Goal: Find specific page/section: Find specific page/section

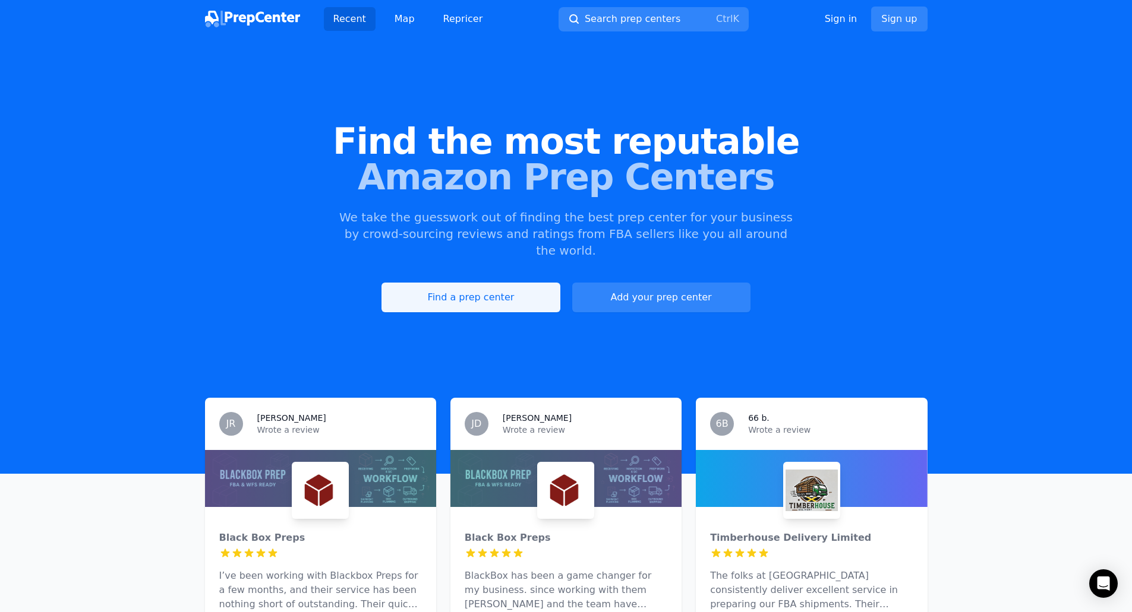
click at [480, 288] on link "Find a prep center" at bounding box center [470, 298] width 178 height 30
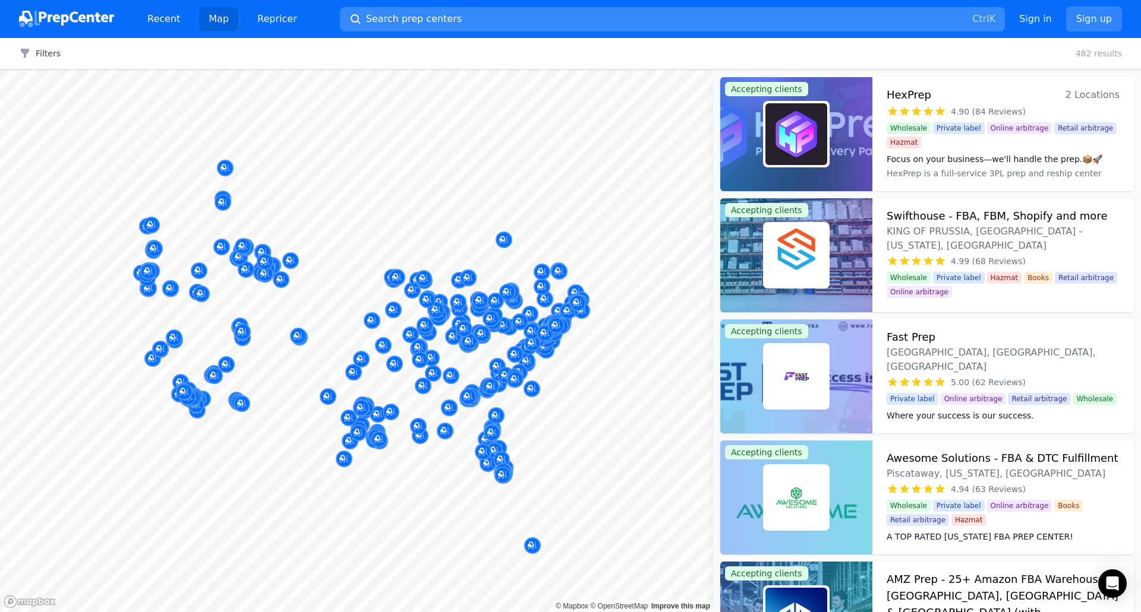
click at [413, 26] on span "Search prep centers" at bounding box center [414, 19] width 96 height 14
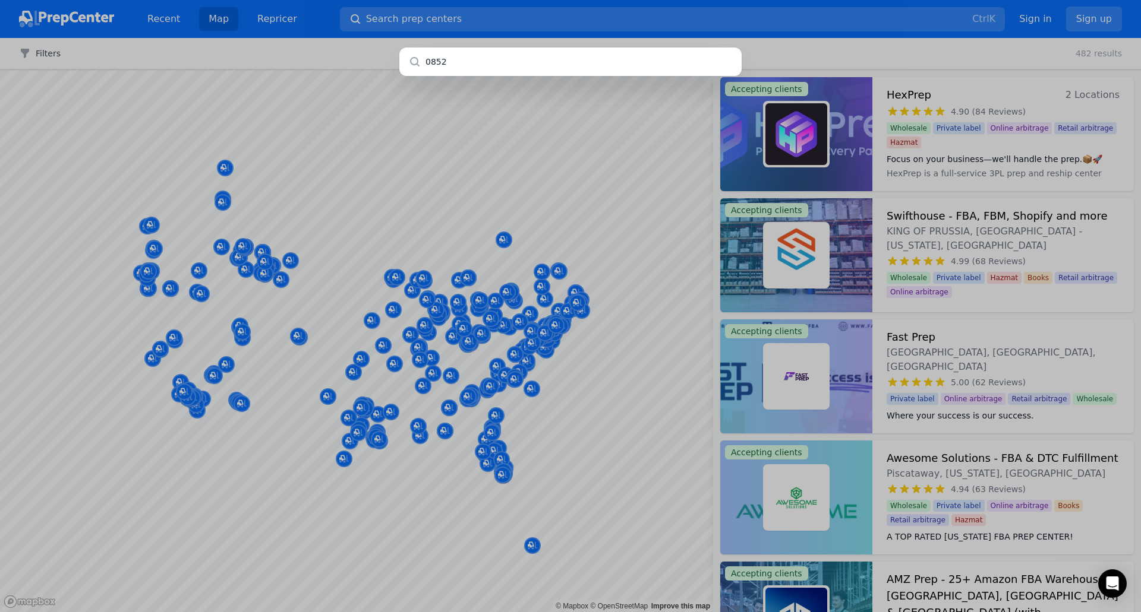
type input "08520"
click at [437, 64] on input "08520" at bounding box center [570, 62] width 342 height 29
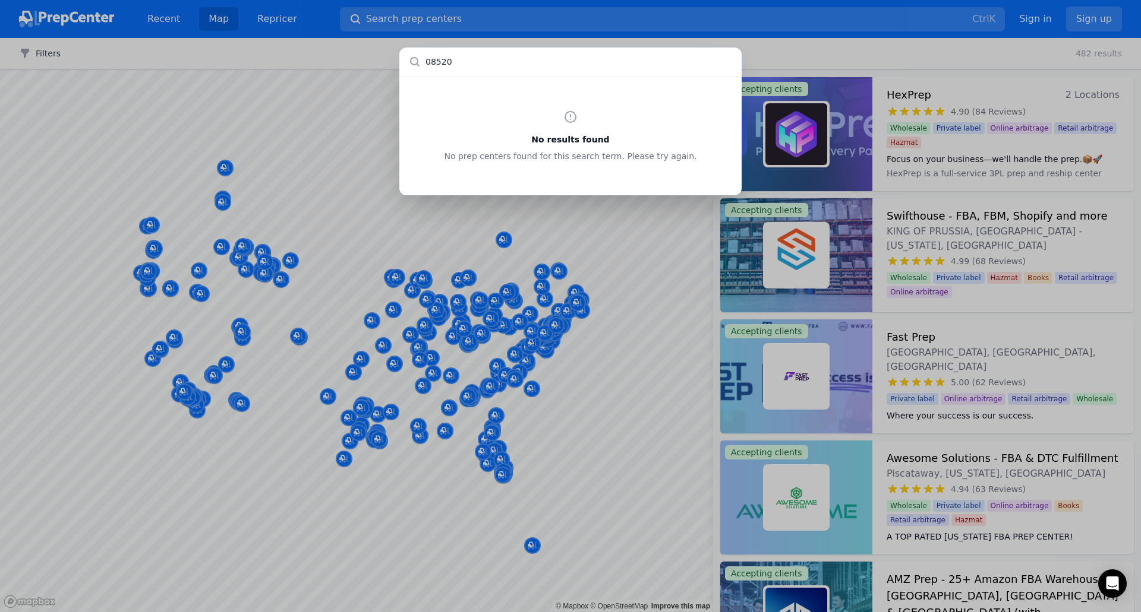
click at [473, 54] on input "08520" at bounding box center [570, 62] width 342 height 29
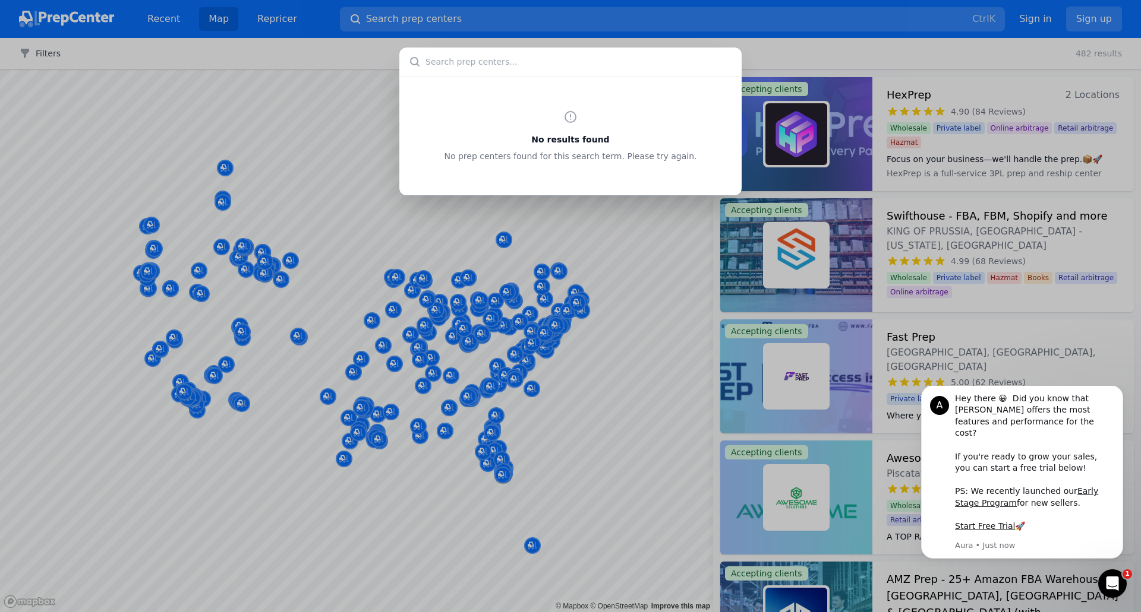
click at [462, 71] on input "text" at bounding box center [570, 62] width 342 height 29
type input "08520"
click at [628, 342] on div "No results found No prep centers found for this search term. Please try again." at bounding box center [570, 306] width 1141 height 612
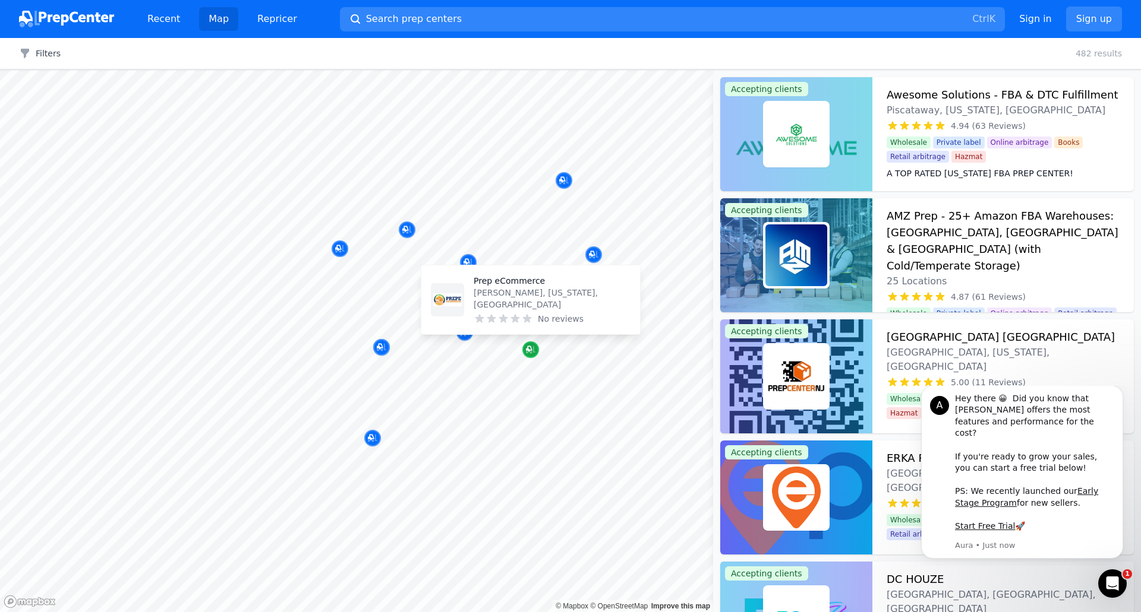
click at [528, 348] on icon "Map marker" at bounding box center [529, 349] width 6 height 6
click at [460, 330] on div at bounding box center [519, 330] width 228 height 10
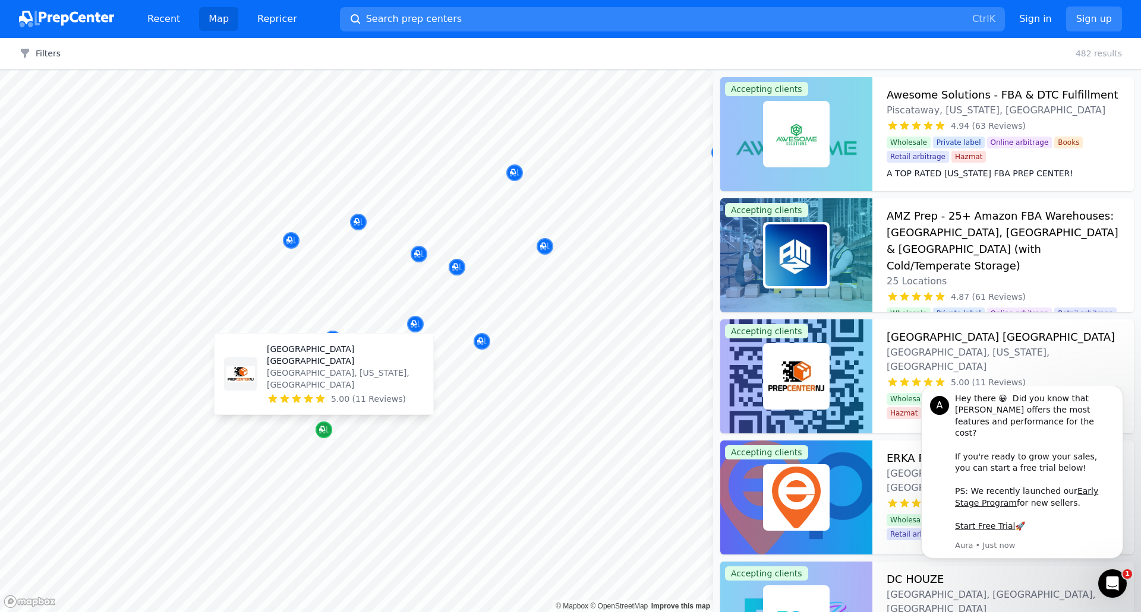
click at [323, 434] on icon "Map marker" at bounding box center [324, 430] width 10 height 12
click at [298, 367] on p "[GEOGRAPHIC_DATA] [GEOGRAPHIC_DATA]" at bounding box center [345, 355] width 157 height 24
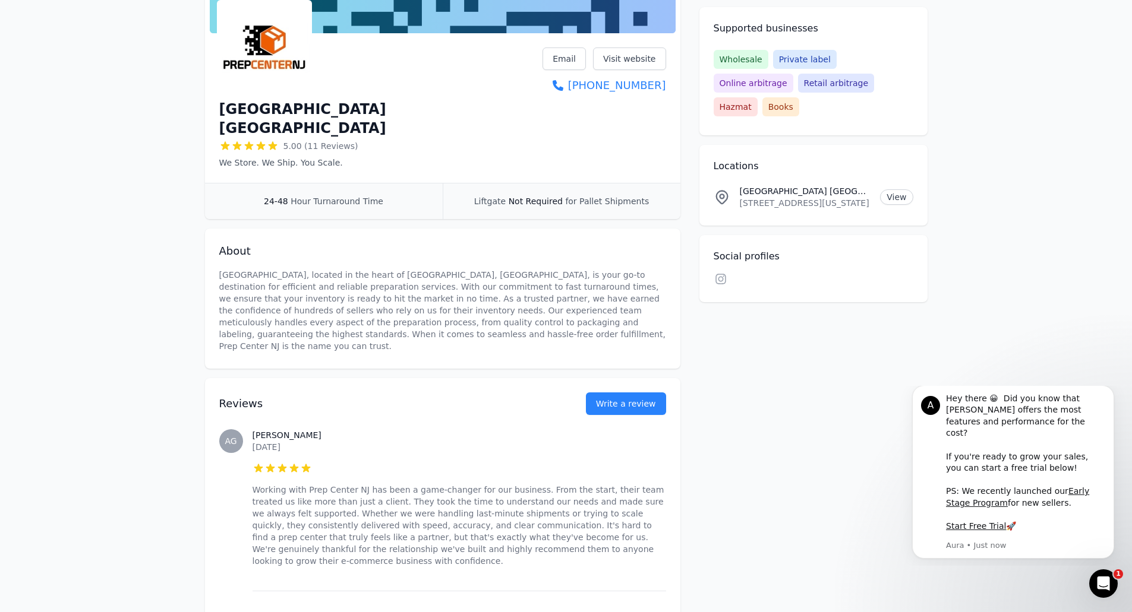
scroll to position [178, 0]
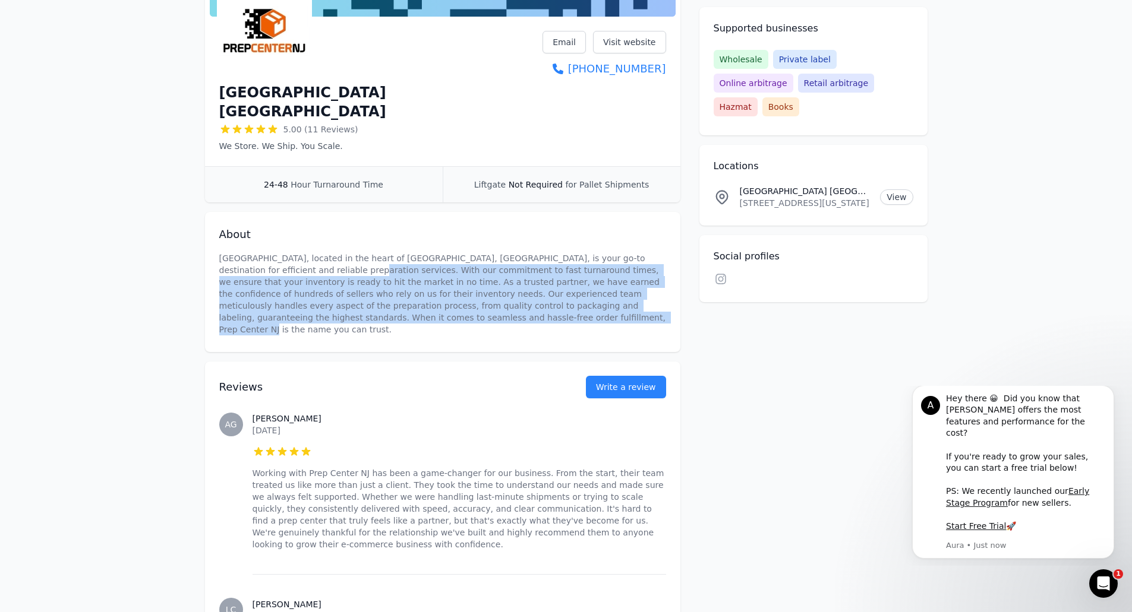
drag, startPoint x: 343, startPoint y: 260, endPoint x: 550, endPoint y: 296, distance: 210.5
click at [550, 296] on p "[GEOGRAPHIC_DATA], located in the heart of [GEOGRAPHIC_DATA], [GEOGRAPHIC_DATA]…" at bounding box center [442, 293] width 447 height 83
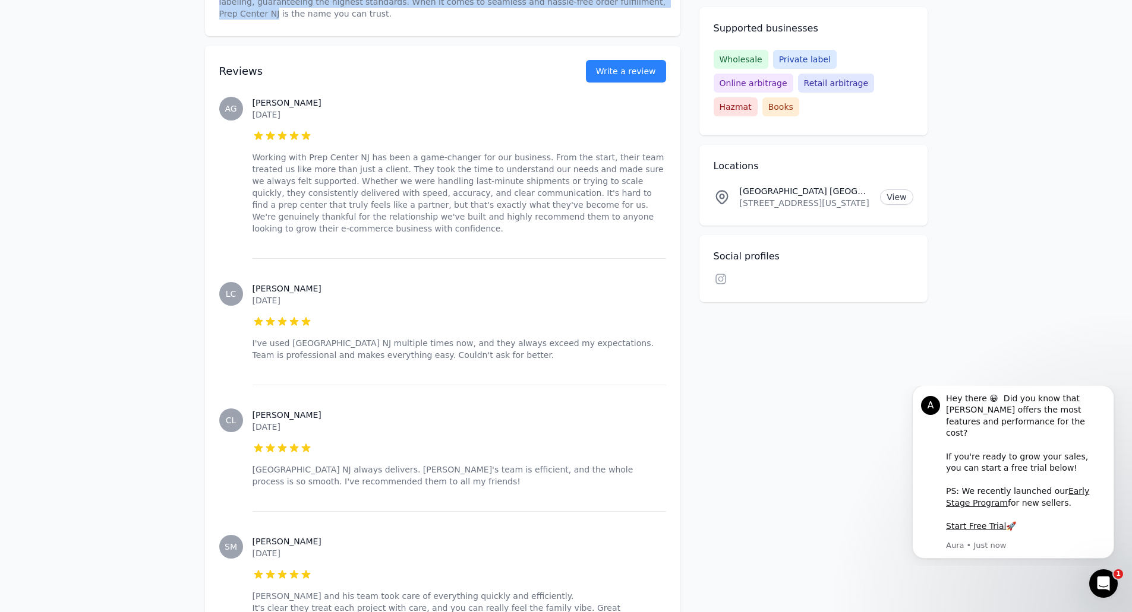
scroll to position [475, 0]
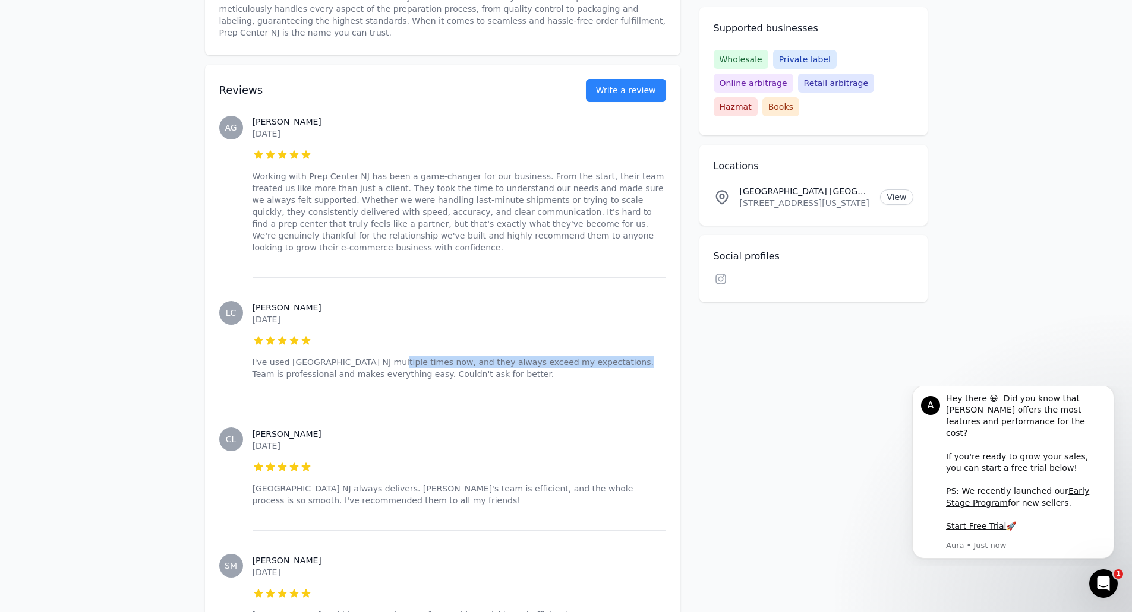
drag, startPoint x: 377, startPoint y: 320, endPoint x: 592, endPoint y: 316, distance: 215.1
click at [592, 356] on p "I've used [GEOGRAPHIC_DATA] NJ multiple times now, and they always exceed my ex…" at bounding box center [458, 368] width 413 height 24
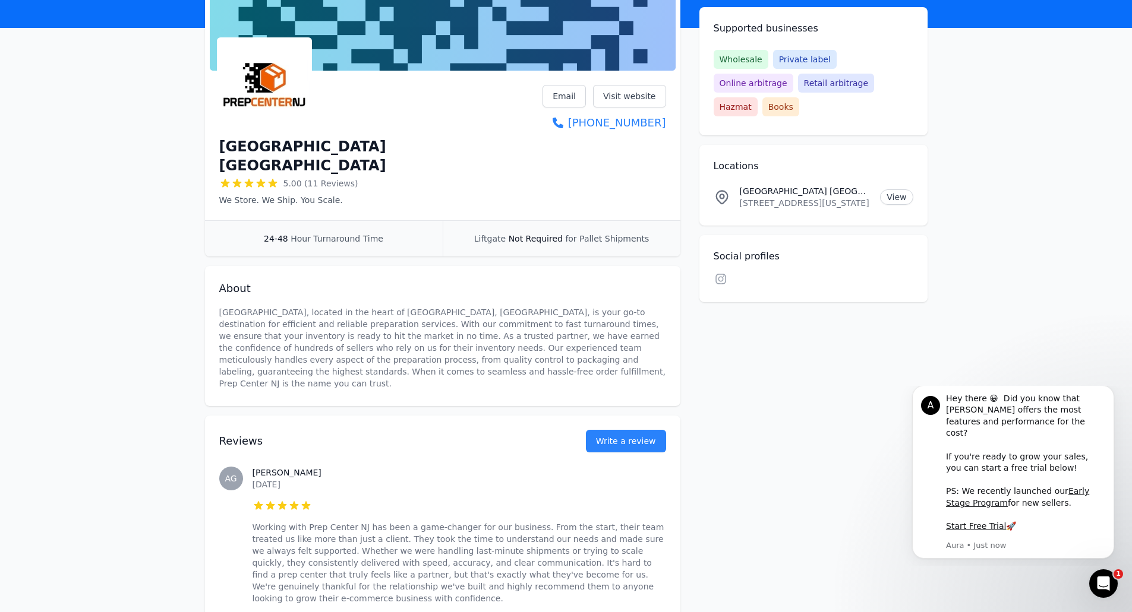
scroll to position [0, 0]
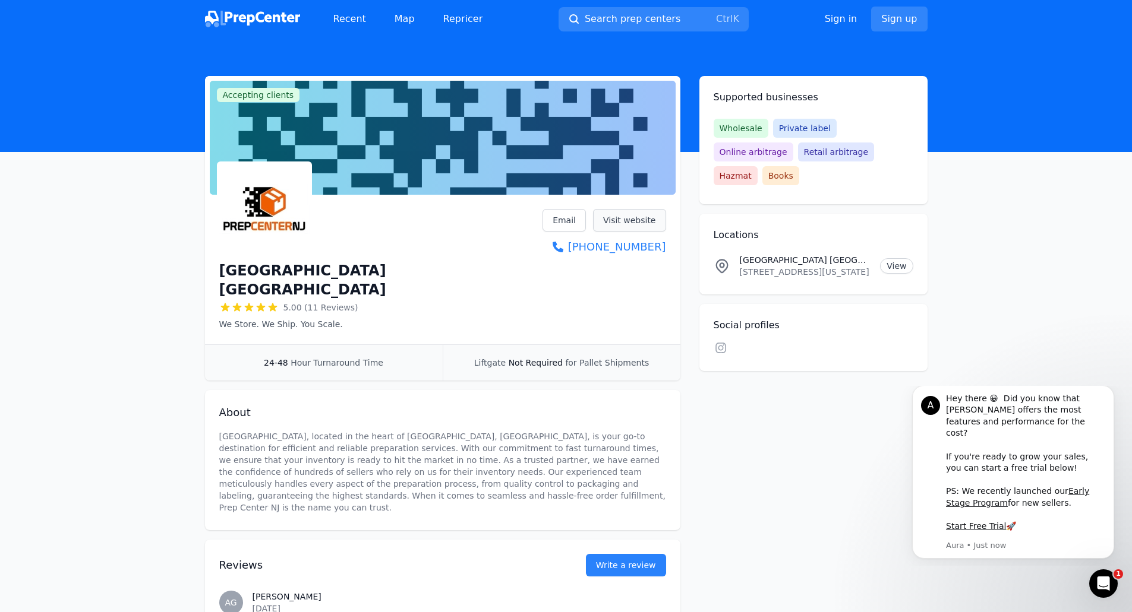
click at [626, 219] on link "Visit website" at bounding box center [629, 220] width 73 height 23
